Goal: Task Accomplishment & Management: Manage account settings

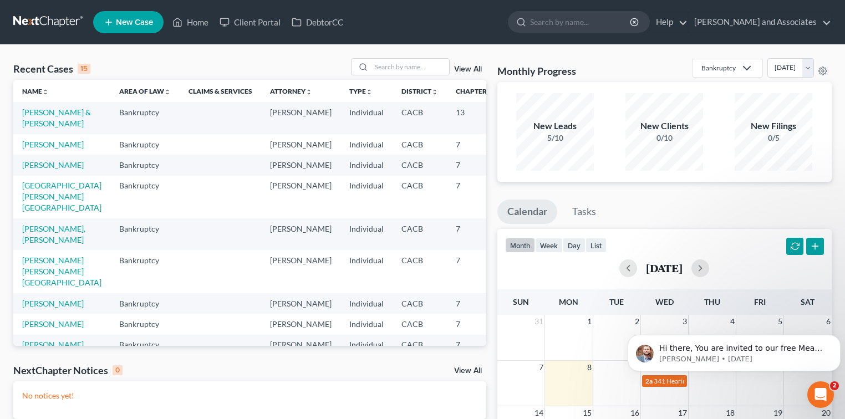
scroll to position [1, 0]
click at [816, 393] on icon "Open Intercom Messenger" at bounding box center [819, 393] width 18 height 18
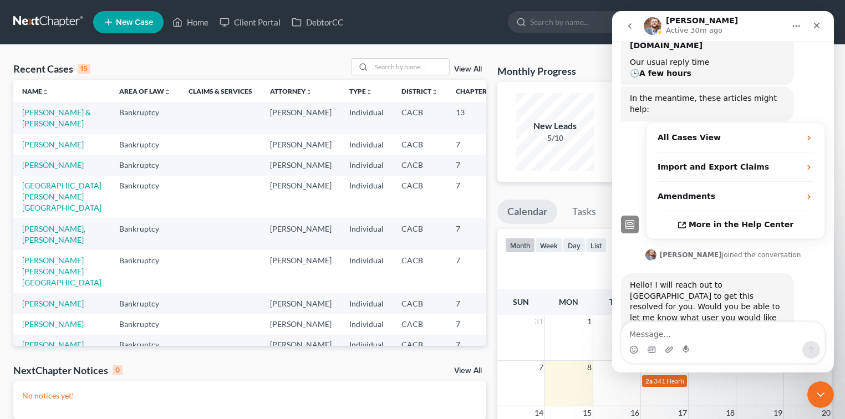
scroll to position [204, 0]
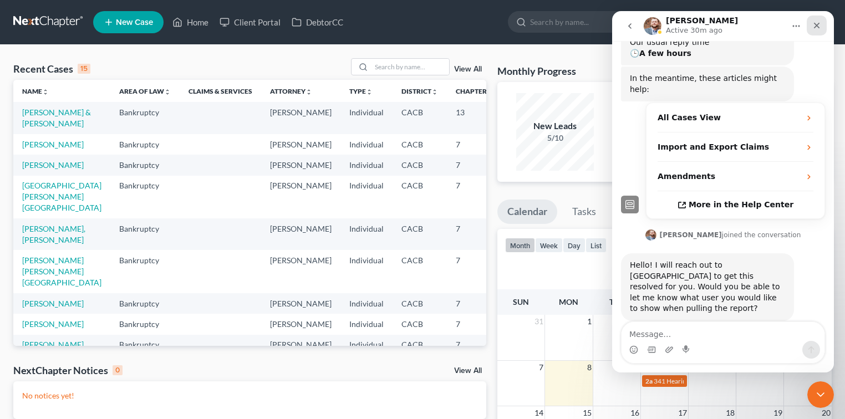
click at [812, 28] on icon "Close" at bounding box center [816, 25] width 9 height 9
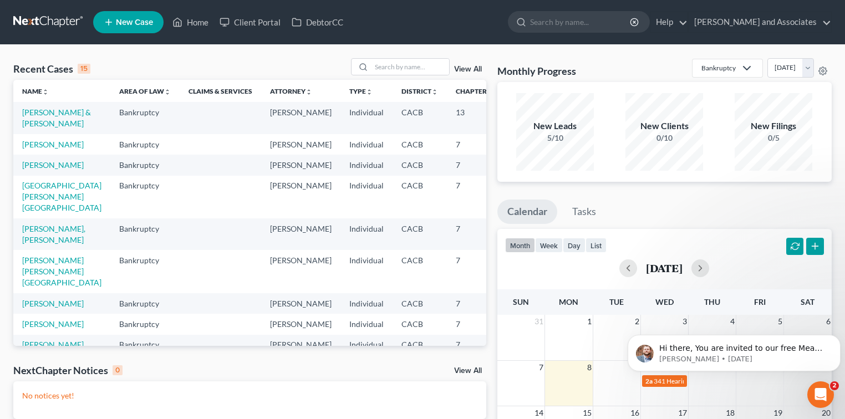
scroll to position [0, 0]
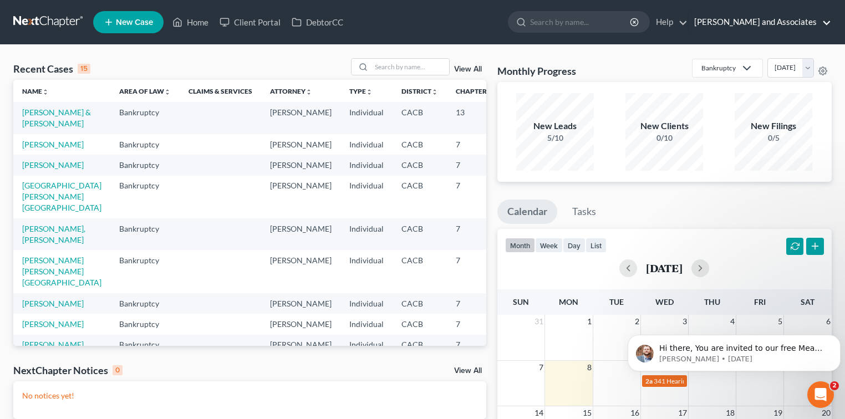
click at [778, 18] on link "Michael B. Clayton and Associates" at bounding box center [759, 22] width 142 height 20
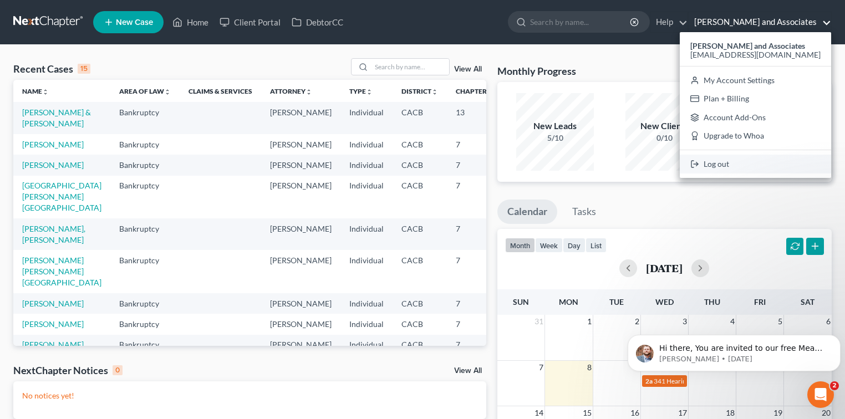
click at [732, 168] on link "Log out" at bounding box center [754, 164] width 151 height 19
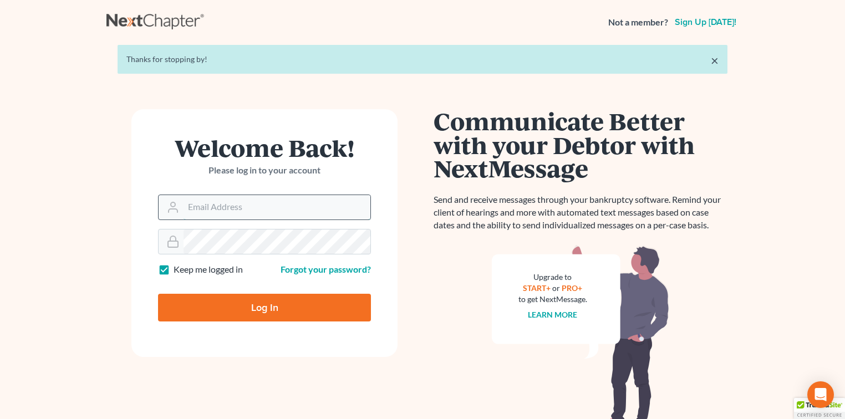
type input "[EMAIL_ADDRESS][DOMAIN_NAME]"
click at [237, 208] on input "[EMAIL_ADDRESS][DOMAIN_NAME]" at bounding box center [276, 207] width 187 height 24
click at [407, 307] on div "Welcome Back! Please log in to your account Email Address [EMAIL_ADDRESS][DOMAI…" at bounding box center [264, 273] width 316 height 329
click at [348, 308] on input "Log In" at bounding box center [264, 308] width 213 height 28
type input "Thinking..."
